Goal: Task Accomplishment & Management: Complete application form

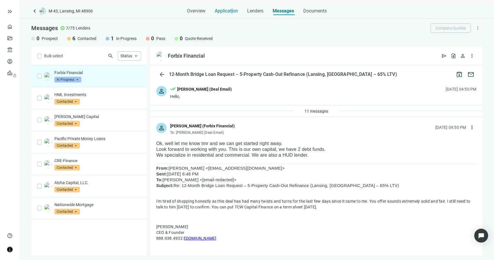
click at [232, 13] on span "Application" at bounding box center [226, 11] width 23 height 6
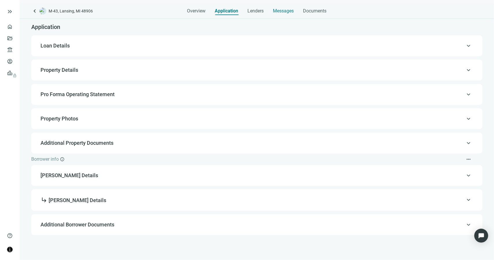
click at [278, 12] on span "Messages" at bounding box center [283, 10] width 21 height 5
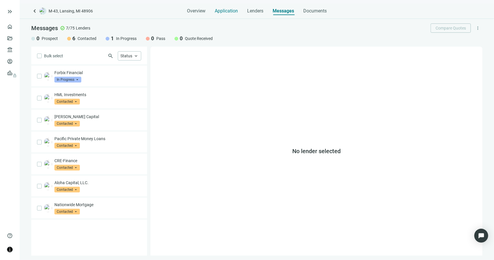
click at [230, 11] on span "Application" at bounding box center [226, 11] width 23 height 6
